Goal: Task Accomplishment & Management: Manage account settings

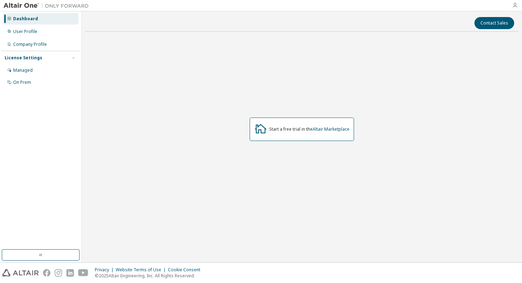
click at [514, 4] on icon "button" at bounding box center [515, 5] width 6 height 6
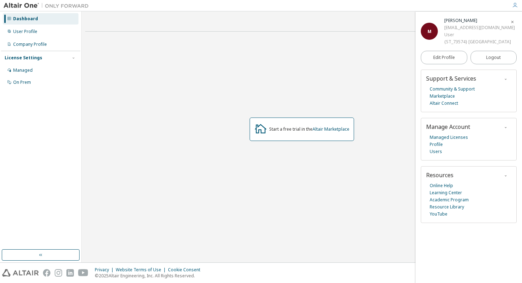
click at [444, 38] on div "User" at bounding box center [479, 34] width 71 height 7
click at [458, 64] on link "Edit Profile" at bounding box center [444, 57] width 47 height 13
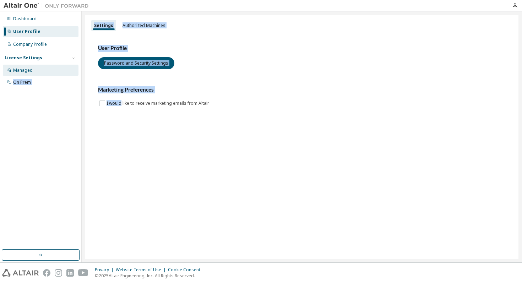
drag, startPoint x: 120, startPoint y: 103, endPoint x: 52, endPoint y: 75, distance: 74.5
click at [50, 76] on div "Dashboard User Profile Company Profile License Settings Managed On Prem Setting…" at bounding box center [261, 136] width 522 height 251
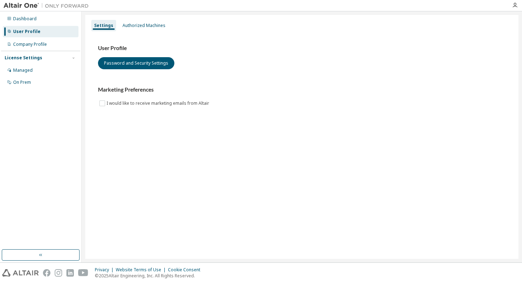
click at [121, 57] on div "User Profile Password and Security Settings" at bounding box center [302, 57] width 408 height 25
click at [123, 63] on button "Password and Security Settings" at bounding box center [136, 63] width 76 height 12
click at [36, 21] on div "Dashboard" at bounding box center [41, 18] width 76 height 11
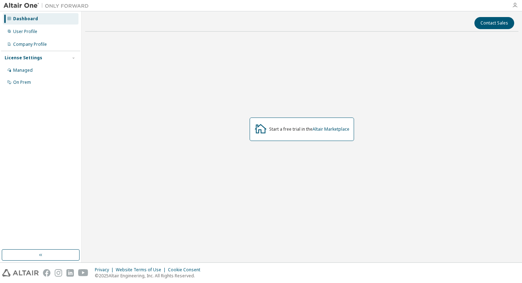
click at [516, 5] on icon "button" at bounding box center [515, 5] width 6 height 6
drag, startPoint x: 280, startPoint y: 132, endPoint x: 323, endPoint y: 132, distance: 43.7
click at [324, 132] on div "Start a free trial in the Altair Marketplace" at bounding box center [302, 129] width 104 height 23
click at [330, 131] on link "Altair Marketplace" at bounding box center [331, 129] width 37 height 6
click at [340, 128] on link "Altair Marketplace" at bounding box center [331, 129] width 37 height 6
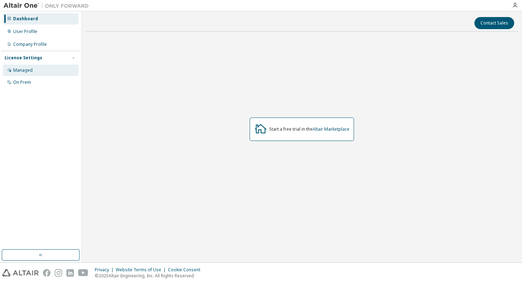
click at [27, 65] on div "Managed" at bounding box center [41, 70] width 76 height 11
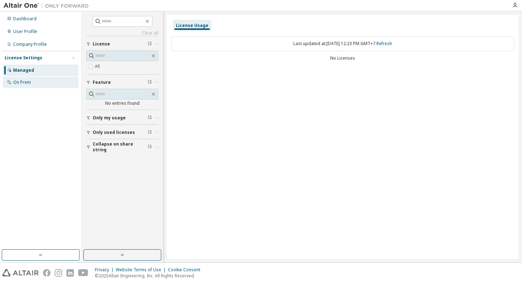
click at [31, 82] on div "On Prem" at bounding box center [22, 83] width 18 height 6
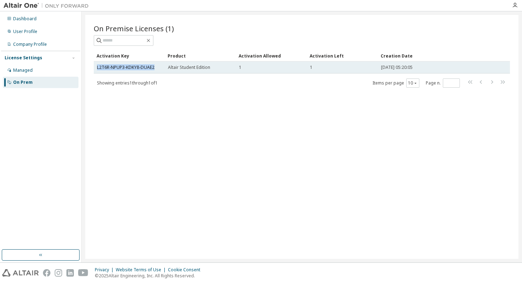
drag, startPoint x: 160, startPoint y: 67, endPoint x: 94, endPoint y: 70, distance: 65.4
click at [95, 70] on td "L2T6R-NPUP3-KDKY8-DUAE2" at bounding box center [129, 67] width 71 height 12
copy link "L2T6R-NPUP3-KDKY8-DUAE2"
drag, startPoint x: 406, startPoint y: 69, endPoint x: 396, endPoint y: 69, distance: 10.3
click at [399, 69] on span "[DATE] 05:20:05" at bounding box center [397, 68] width 32 height 6
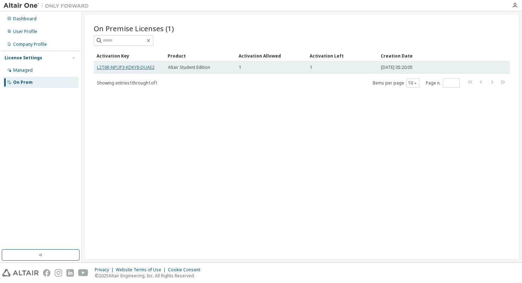
click at [145, 69] on link "L2T6R-NPUP3-KDKY8-DUAE2" at bounding box center [126, 67] width 58 height 6
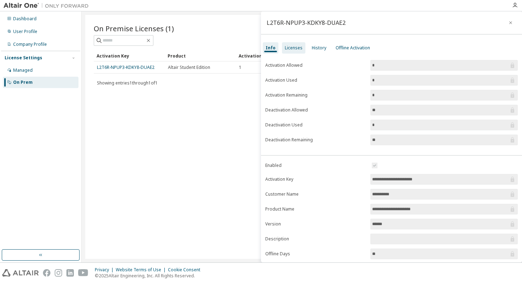
click at [292, 51] on div "Licenses" at bounding box center [293, 47] width 23 height 11
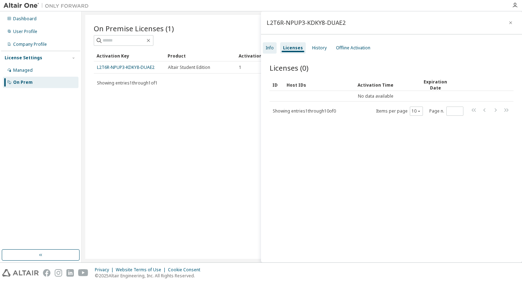
click at [271, 51] on div "Info" at bounding box center [270, 47] width 14 height 11
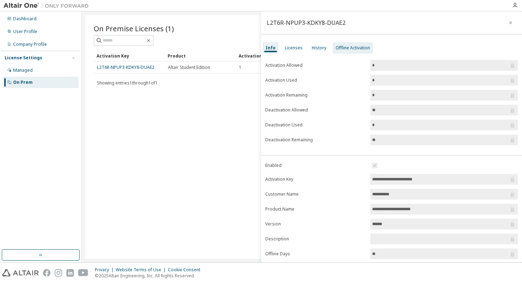
click at [338, 49] on div "Offline Activation" at bounding box center [353, 48] width 34 height 6
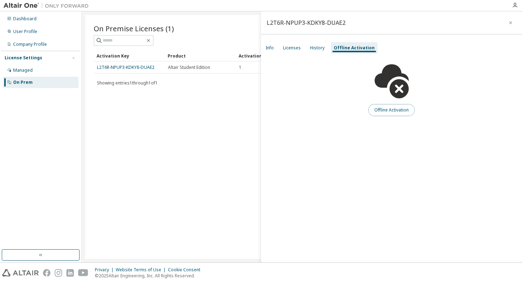
click at [385, 110] on button "Offline Activation" at bounding box center [391, 110] width 47 height 12
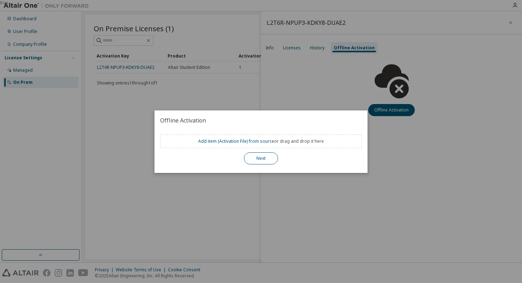
click at [259, 157] on button "Next" at bounding box center [261, 158] width 34 height 12
click at [260, 156] on button "Next" at bounding box center [261, 158] width 34 height 12
click at [254, 143] on link "Add item ( Activation File ) from source" at bounding box center [236, 141] width 76 height 6
click at [504, 25] on div "true" at bounding box center [261, 141] width 522 height 283
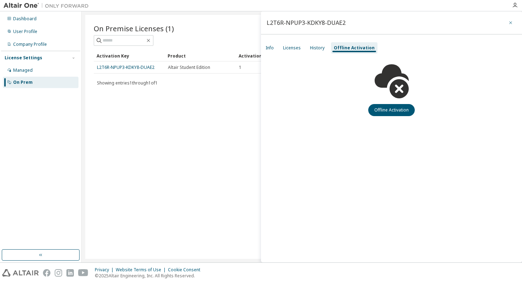
click at [510, 24] on icon "button" at bounding box center [510, 23] width 5 height 6
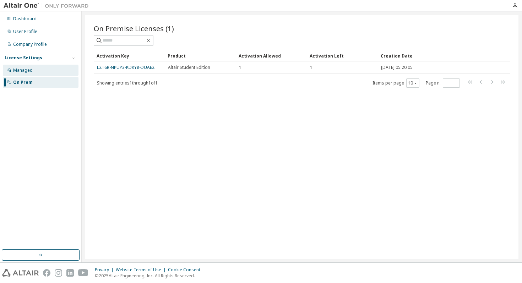
click at [50, 67] on div "Managed" at bounding box center [41, 70] width 76 height 11
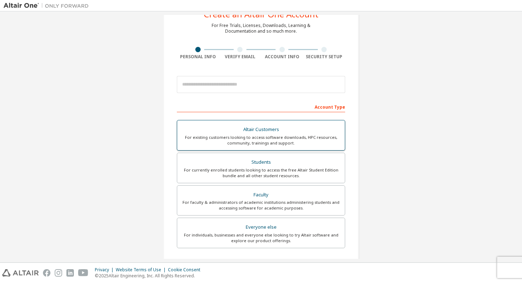
scroll to position [32, 0]
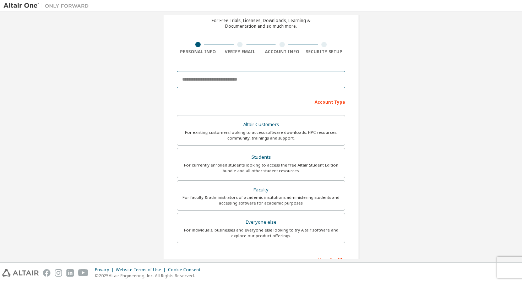
click at [225, 81] on input "email" at bounding box center [261, 79] width 168 height 17
type input "**********"
